Goal: Find specific page/section: Find specific page/section

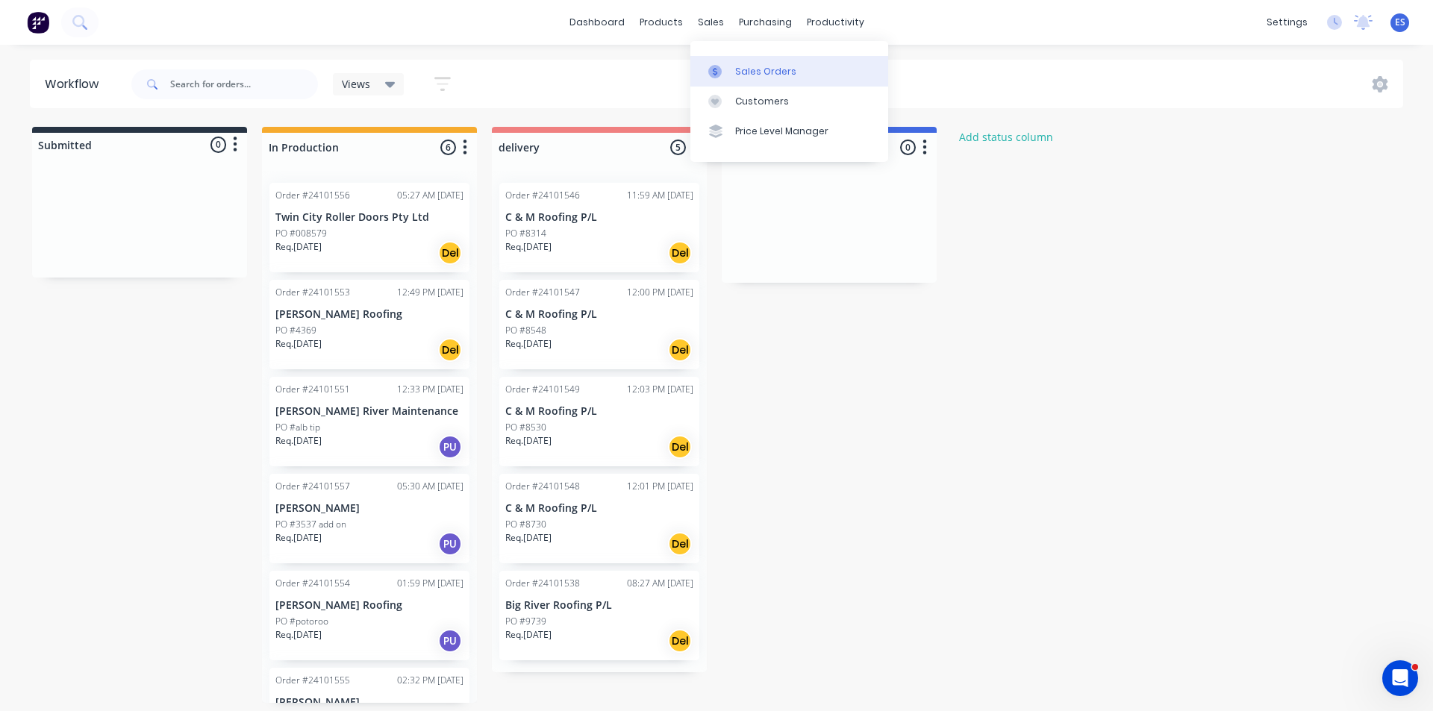
click at [733, 63] on link "Sales Orders" at bounding box center [789, 71] width 198 height 30
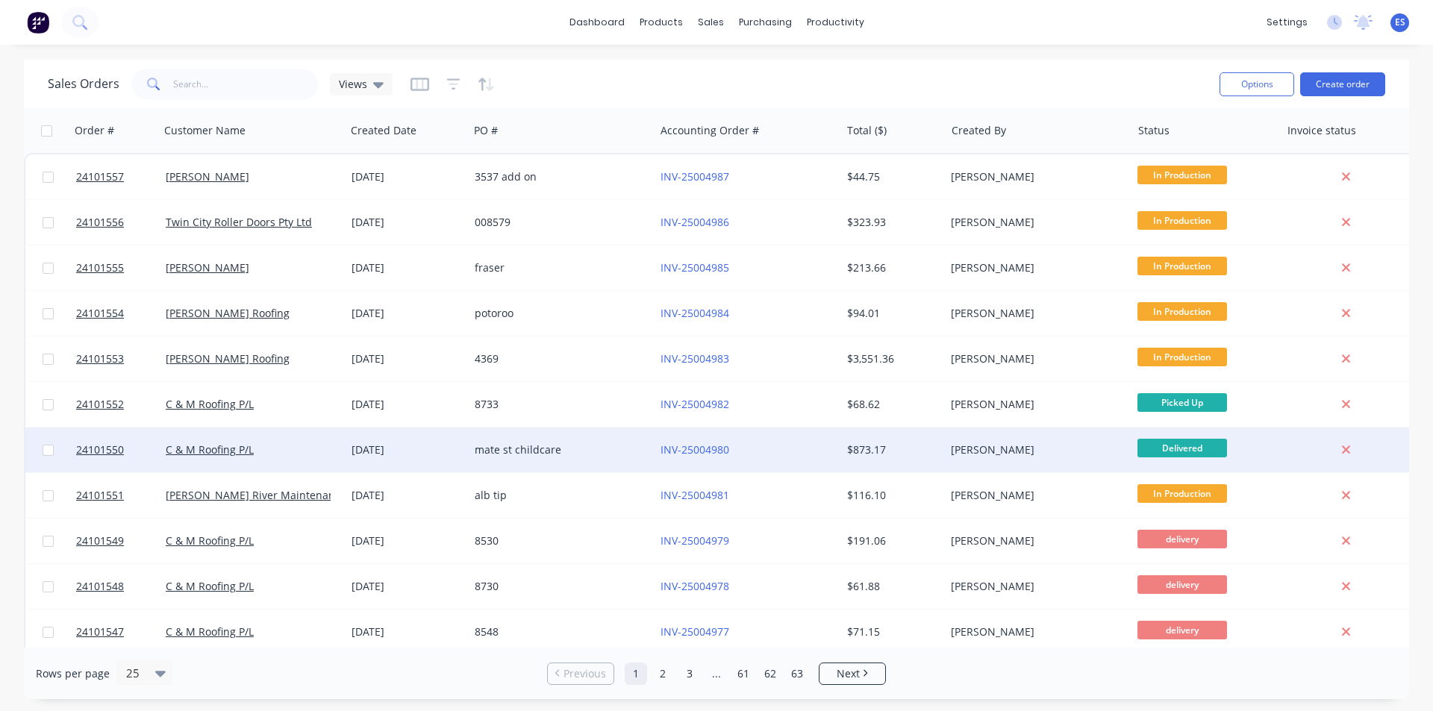
click at [288, 446] on div "C & M Roofing P/L" at bounding box center [249, 449] width 166 height 15
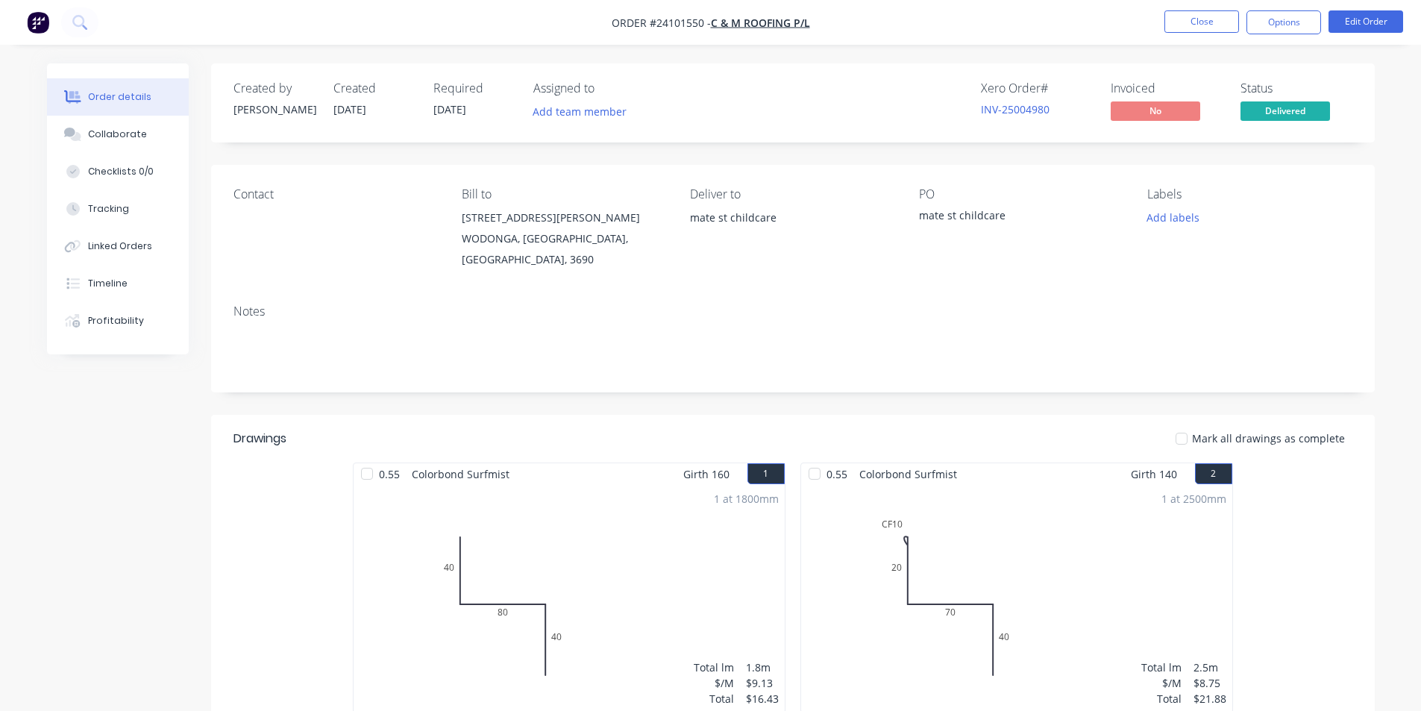
click at [46, 23] on img "button" at bounding box center [38, 22] width 22 height 22
